Goal: Information Seeking & Learning: Learn about a topic

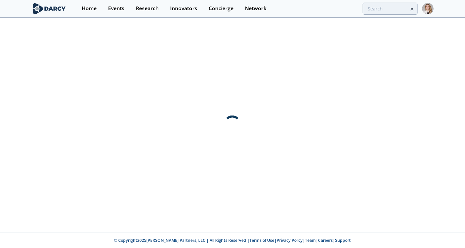
type input "turboden"
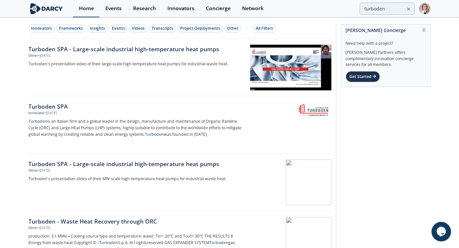
click at [81, 10] on div "Home" at bounding box center [86, 8] width 15 height 5
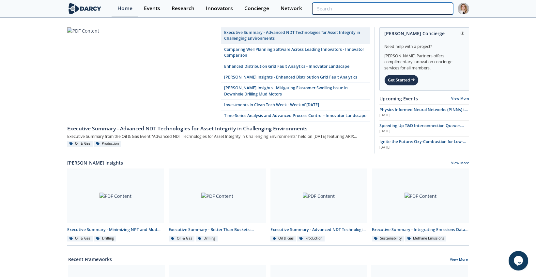
click at [437, 9] on input "search" at bounding box center [382, 9] width 141 height 12
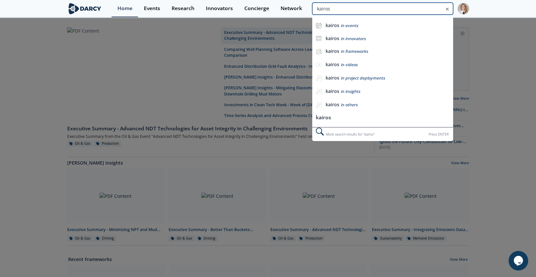
type input "kairos"
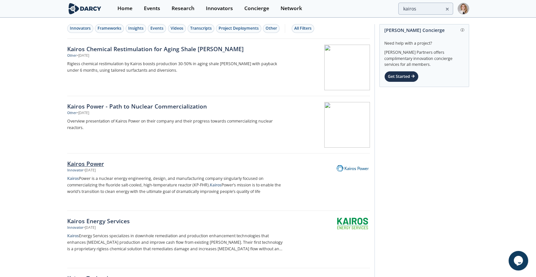
click at [90, 166] on div "Kairos Power" at bounding box center [175, 164] width 216 height 8
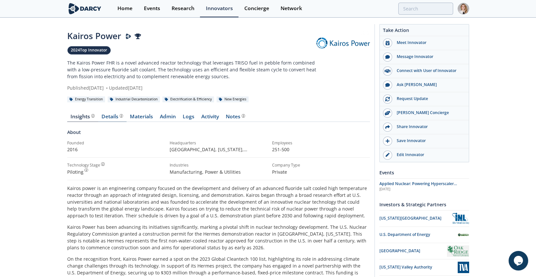
click at [117, 117] on div "Details Product overview, business model, technology and applications as added …" at bounding box center [113, 116] width 22 height 5
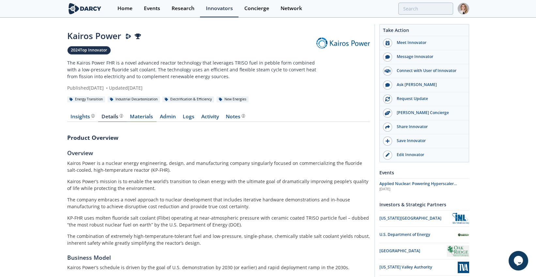
click at [131, 118] on link "Materials" at bounding box center [142, 118] width 30 height 8
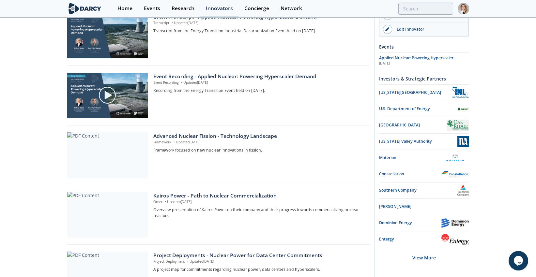
scroll to position [217, 0]
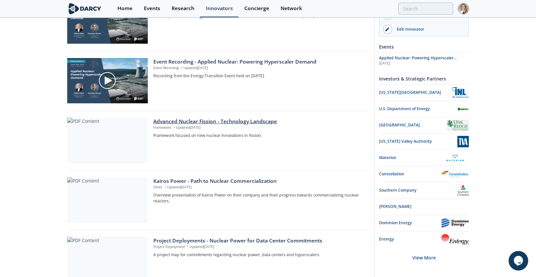
click at [181, 119] on div "Advanced Nuclear Fission - Technology Landscape" at bounding box center [259, 122] width 212 height 8
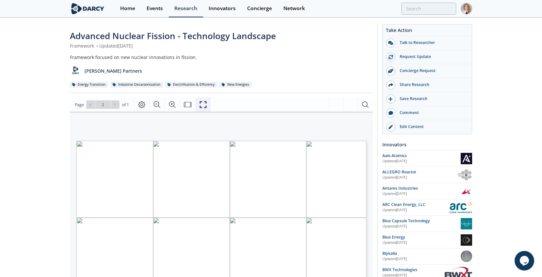
click at [204, 105] on icon "Fullscreen" at bounding box center [203, 105] width 8 height 8
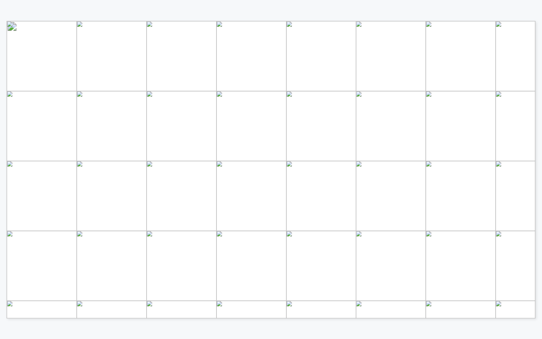
click at [296, 39] on span "Page 1" at bounding box center [517, 317] width 914 height 572
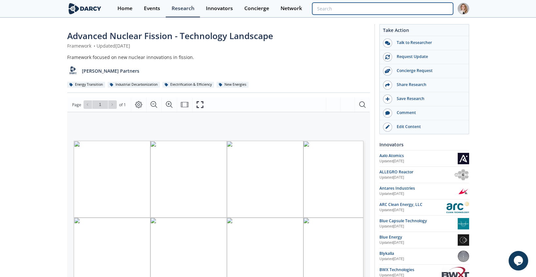
click at [425, 9] on input "search" at bounding box center [382, 9] width 141 height 12
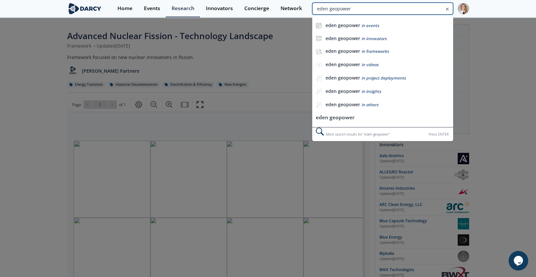
type input "eden geopower"
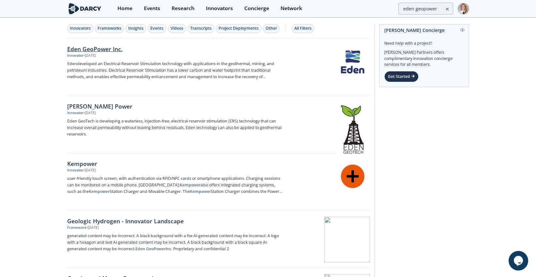
click at [98, 48] on div "Eden GeoPower Inc." at bounding box center [175, 49] width 216 height 8
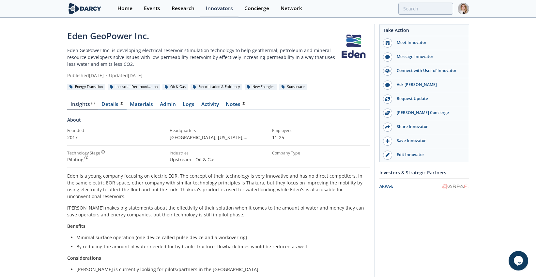
click at [110, 104] on div "Details" at bounding box center [113, 104] width 22 height 5
